Goal: Information Seeking & Learning: Learn about a topic

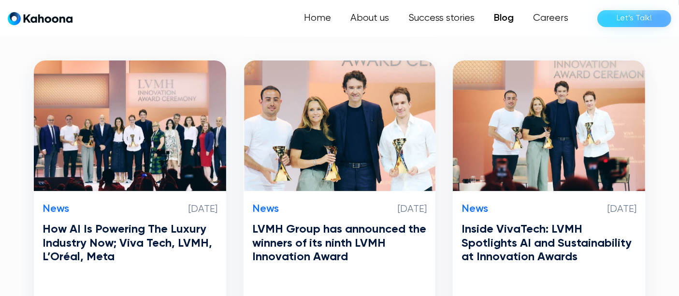
scroll to position [216, 0]
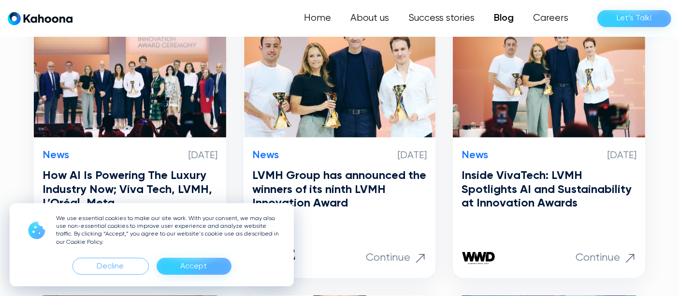
scroll to position [269, 0]
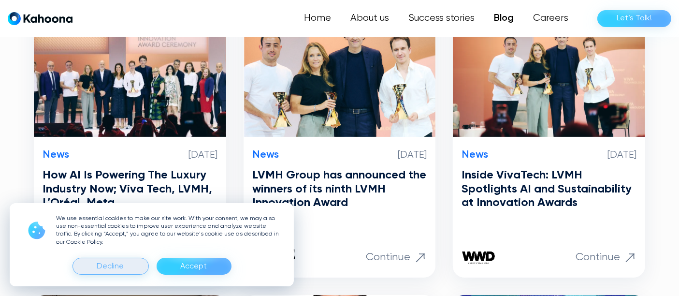
click at [122, 262] on div "Decline" at bounding box center [110, 266] width 27 height 15
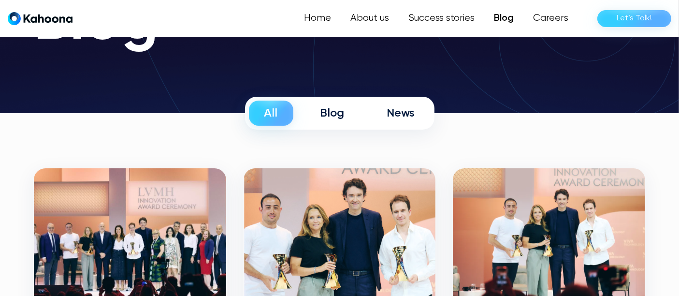
scroll to position [108, 0]
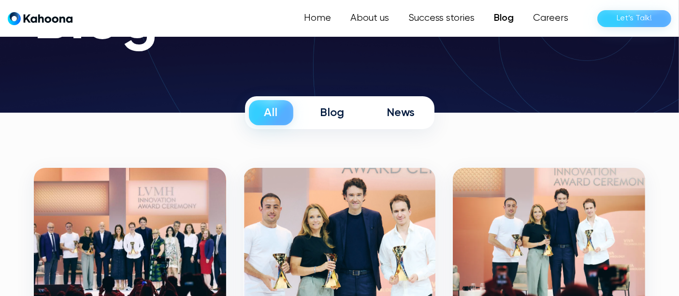
click at [335, 115] on div "Blog" at bounding box center [333, 112] width 24 height 15
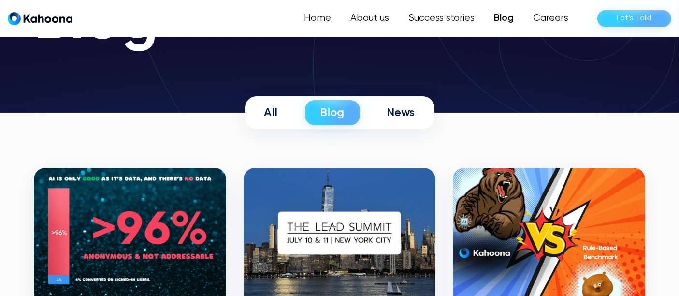
click at [281, 114] on link "All" at bounding box center [271, 112] width 44 height 25
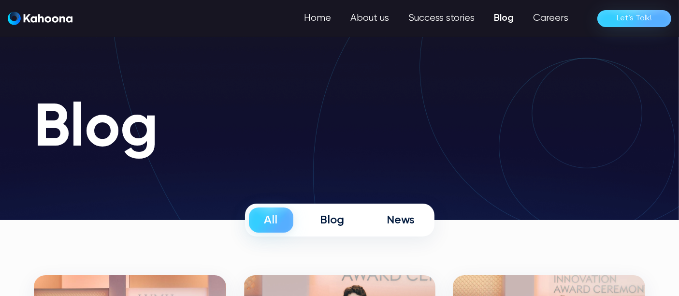
scroll to position [0, 0]
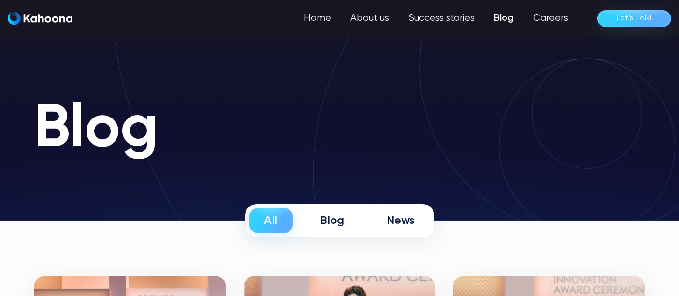
click at [343, 219] on div "Blog" at bounding box center [333, 220] width 24 height 15
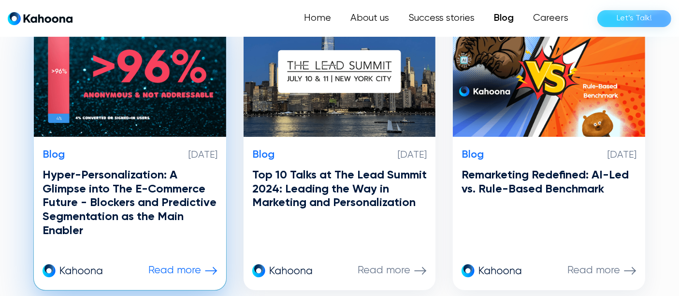
click at [133, 196] on h3 "Hyper-Personalization: A Glimpse into The E-Commerce Future - Blockers and Pred…" at bounding box center [130, 203] width 175 height 70
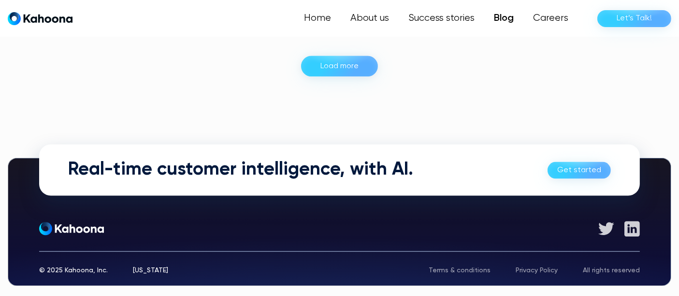
scroll to position [2377, 0]
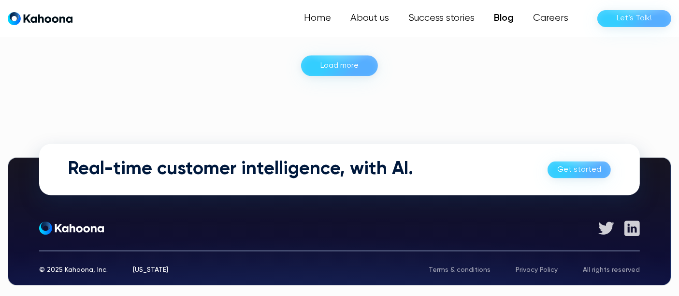
click at [333, 65] on div "Load more" at bounding box center [340, 65] width 38 height 15
click at [344, 62] on div "Load more" at bounding box center [340, 65] width 38 height 15
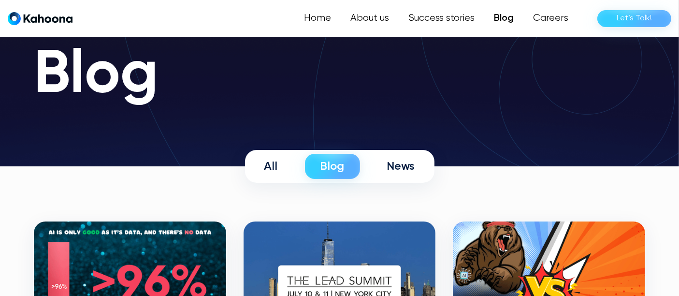
scroll to position [54, 0]
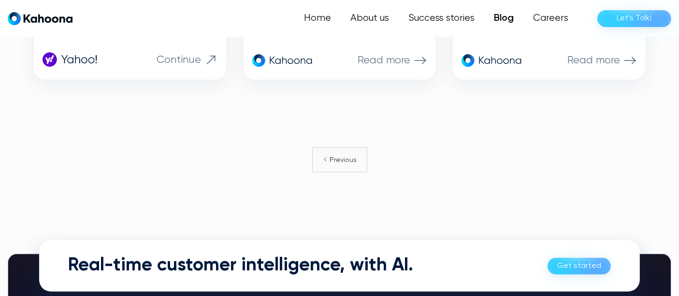
scroll to position [1620, 0]
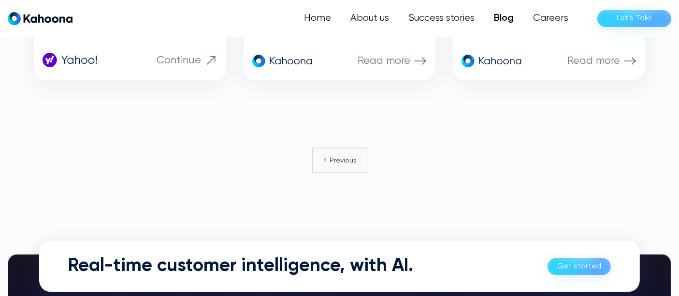
click at [344, 155] on div "Previous" at bounding box center [343, 160] width 27 height 15
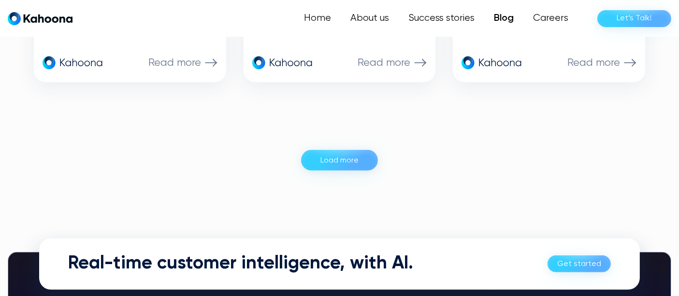
scroll to position [1041, 0]
